Goal: Contribute content

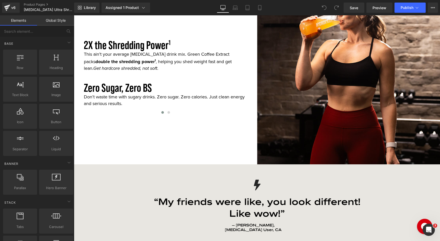
scroll to position [709, 0]
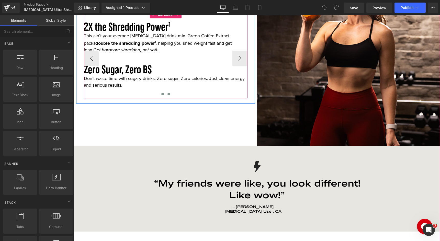
click at [168, 93] on span at bounding box center [168, 94] width 3 height 3
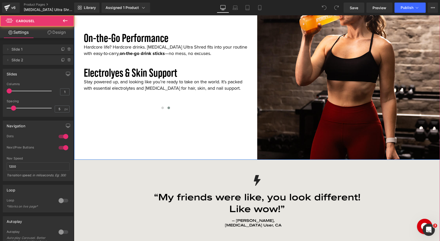
scroll to position [688, 0]
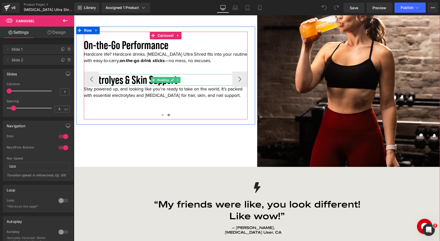
click at [114, 81] on h3 "Electrolyes & Skin Support" at bounding box center [166, 80] width 164 height 12
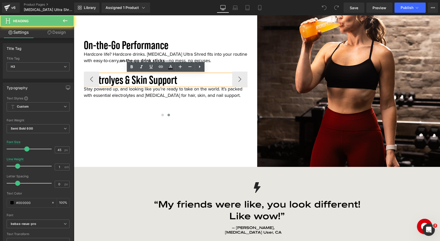
click at [116, 81] on h3 "Electrolyes & Skin Support" at bounding box center [166, 80] width 164 height 12
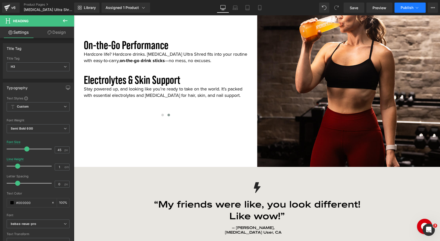
click at [404, 8] on span "Publish" at bounding box center [406, 8] width 13 height 4
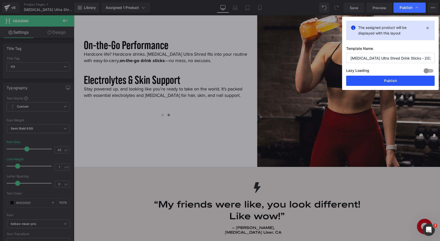
click at [377, 79] on button "Publish" at bounding box center [390, 81] width 88 height 10
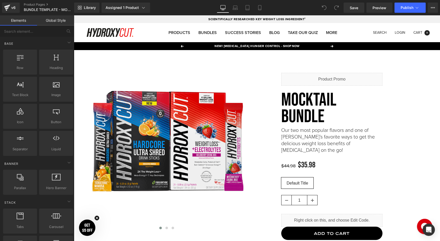
click at [349, 127] on p "Our two most popular flavors and one of Heidi’s favorite ways to get the delici…" at bounding box center [331, 140] width 101 height 27
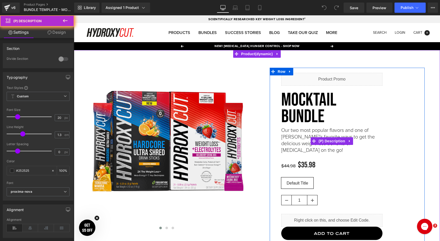
click at [312, 127] on p "Our two most popular flavors and one of Heidi’s favorite ways to get the delici…" at bounding box center [331, 140] width 101 height 27
click at [285, 127] on p "Our two most popular flavors and one of Heidi’s favorite ways to get the delici…" at bounding box center [331, 140] width 101 height 27
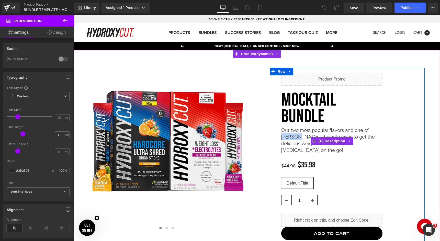
click at [285, 127] on p "Our two most popular flavors and one of Heidi’s favorite ways to get the delici…" at bounding box center [331, 140] width 101 height 27
click at [336, 137] on span "(P) Description" at bounding box center [331, 141] width 29 height 8
